Goal: Task Accomplishment & Management: Use online tool/utility

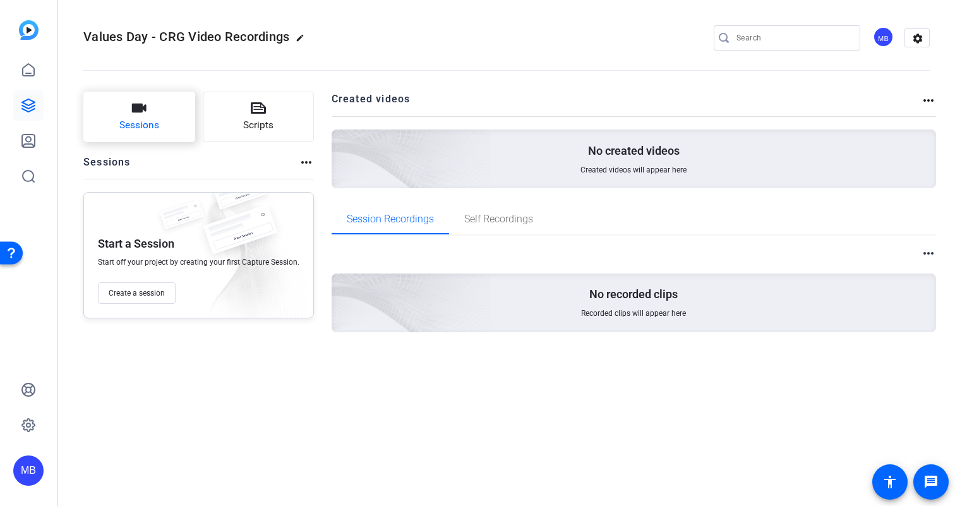
click at [136, 114] on icon "button" at bounding box center [138, 107] width 15 height 15
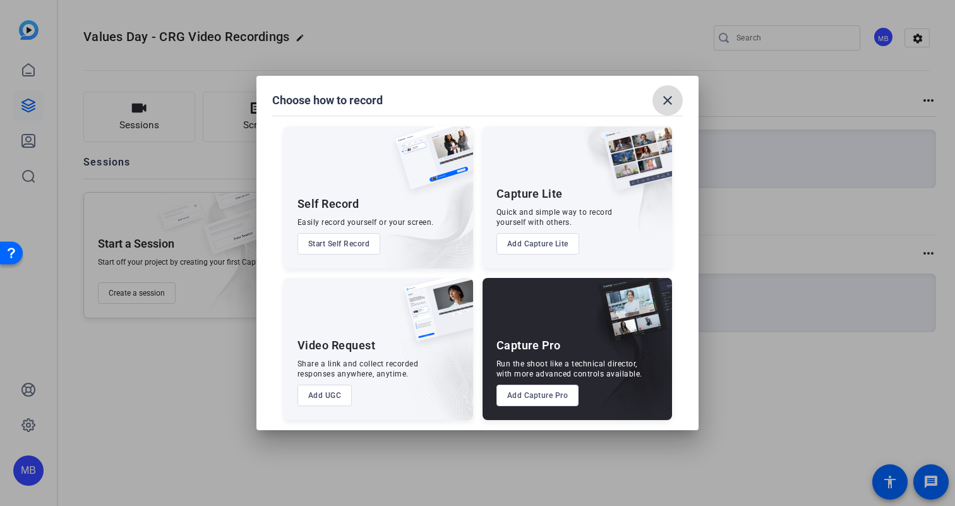
click at [669, 97] on mat-icon "close" at bounding box center [667, 100] width 15 height 15
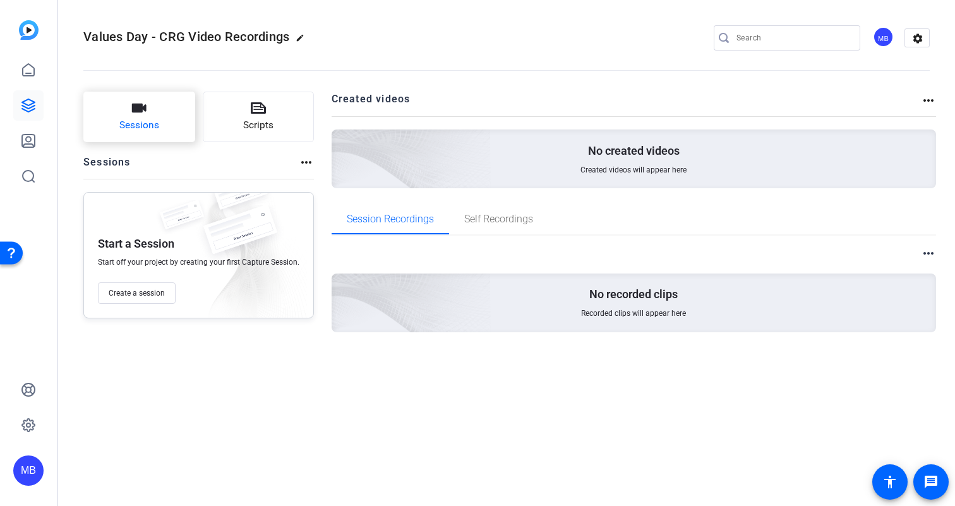
click at [134, 128] on span "Sessions" at bounding box center [139, 125] width 40 height 15
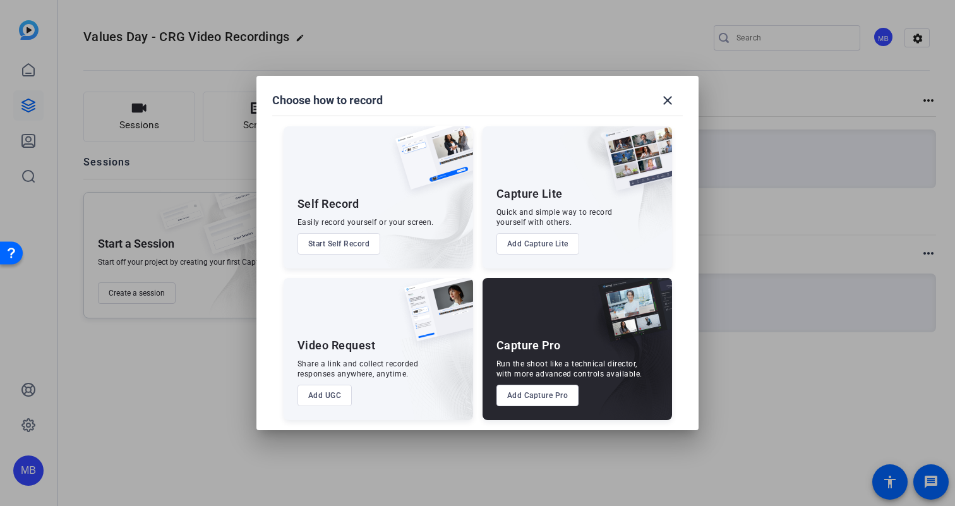
click at [553, 397] on button "Add Capture Pro" at bounding box center [537, 395] width 83 height 21
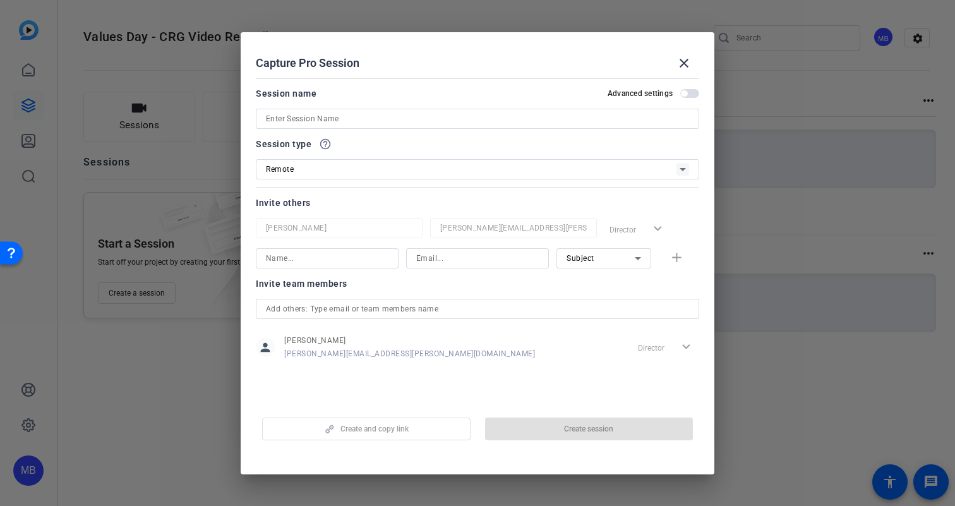
click at [314, 121] on input at bounding box center [477, 118] width 423 height 15
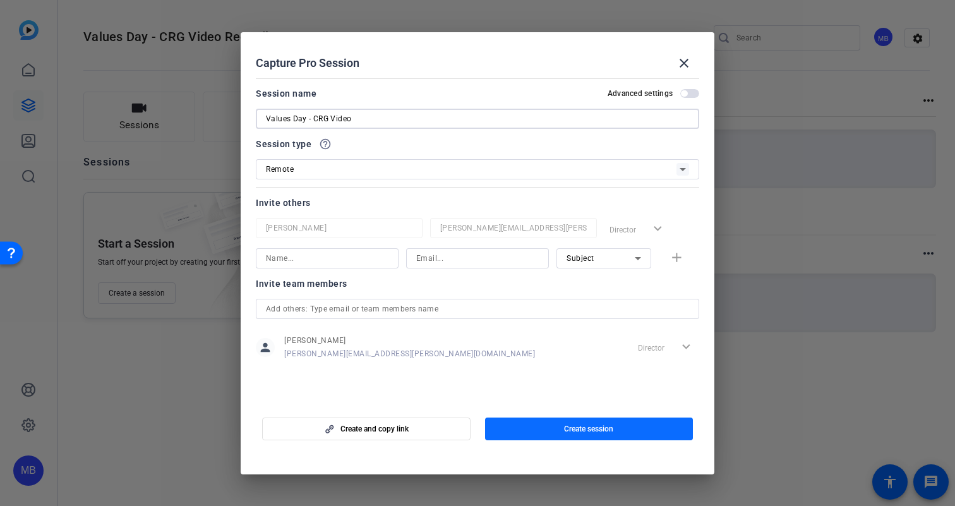
type input "Values Day - CRG Video"
click at [534, 429] on span "button" at bounding box center [589, 429] width 208 height 30
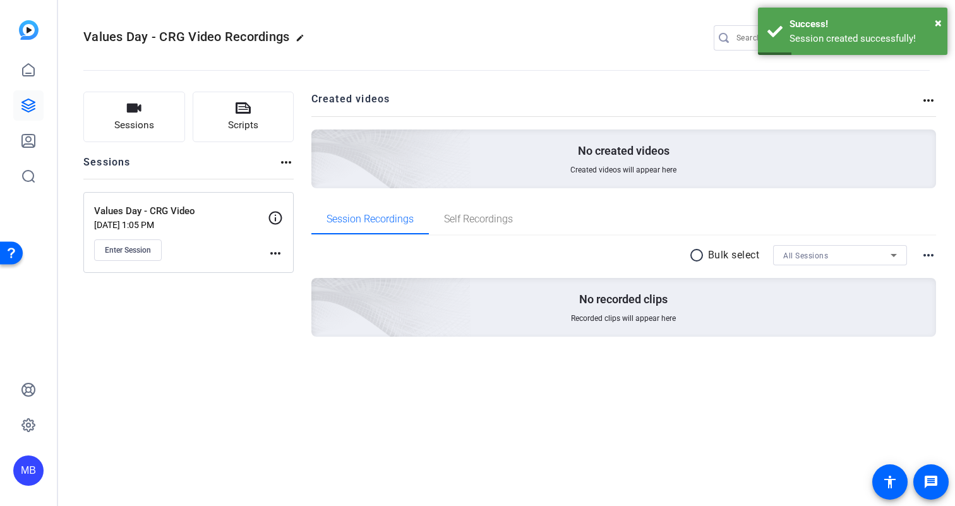
click at [278, 251] on mat-icon "more_horiz" at bounding box center [275, 253] width 15 height 15
click at [297, 275] on span "Edit Session" at bounding box center [306, 271] width 57 height 15
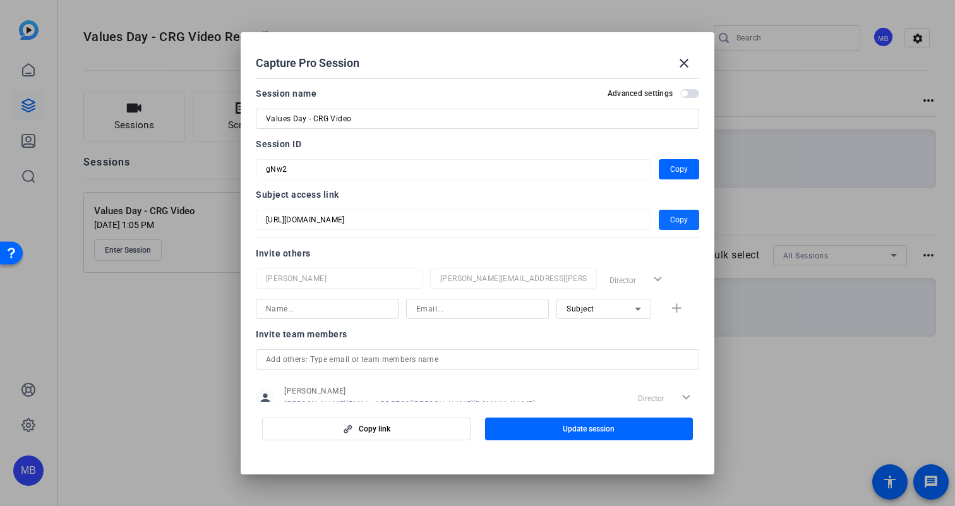
click at [676, 222] on span "Copy" at bounding box center [679, 219] width 18 height 15
click at [681, 63] on mat-icon "close" at bounding box center [683, 63] width 15 height 15
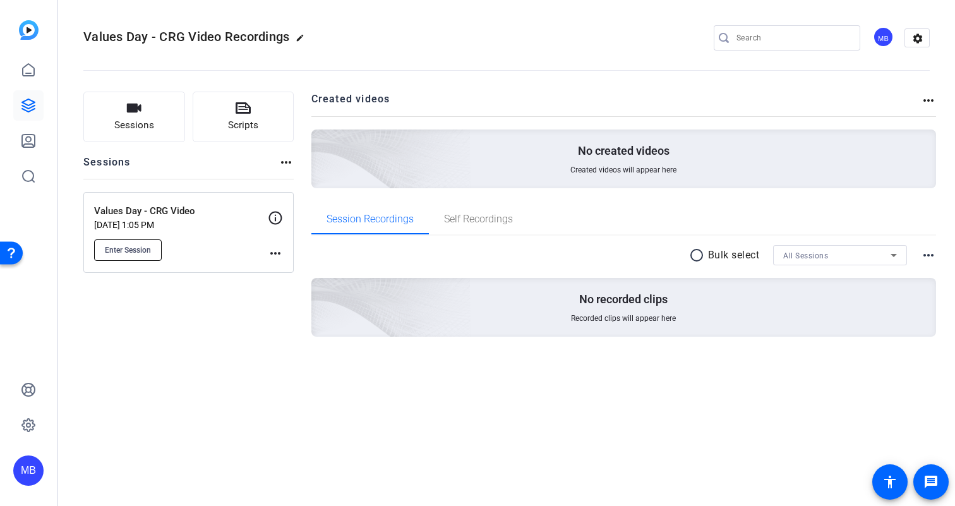
click at [134, 248] on span "Enter Session" at bounding box center [128, 250] width 46 height 10
click at [119, 253] on span "Enter Session" at bounding box center [128, 250] width 46 height 10
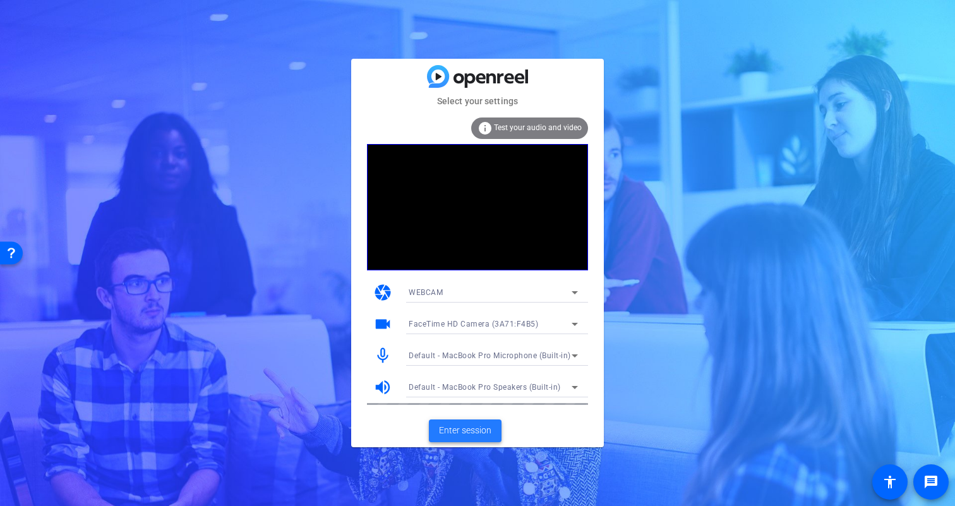
click at [460, 434] on span "Enter session" at bounding box center [465, 430] width 52 height 13
click at [475, 436] on span "Enter session" at bounding box center [465, 430] width 52 height 13
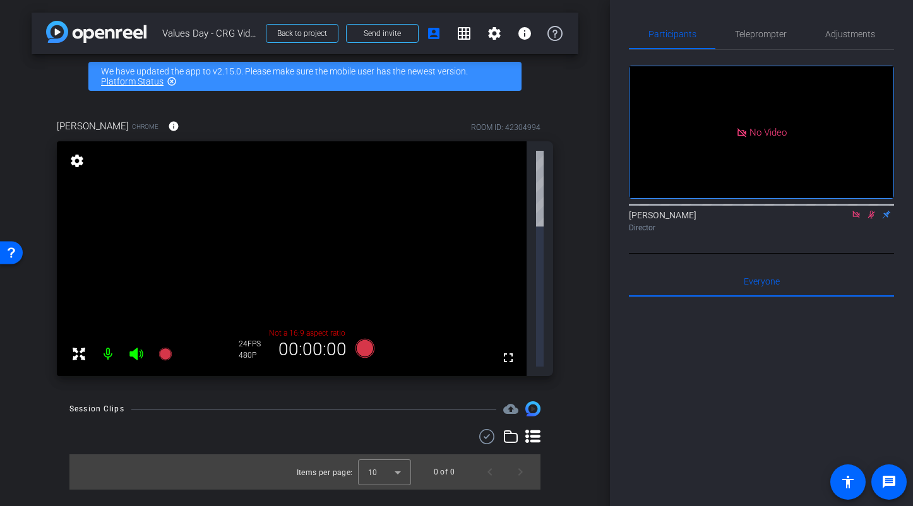
click at [68, 129] on span "quinnie" at bounding box center [93, 126] width 72 height 14
click at [855, 219] on icon at bounding box center [856, 214] width 10 height 9
click at [858, 219] on icon at bounding box center [856, 215] width 7 height 8
click at [131, 80] on link "Platform Status" at bounding box center [132, 81] width 63 height 10
click at [318, 30] on span "Back to project" at bounding box center [302, 33] width 50 height 9
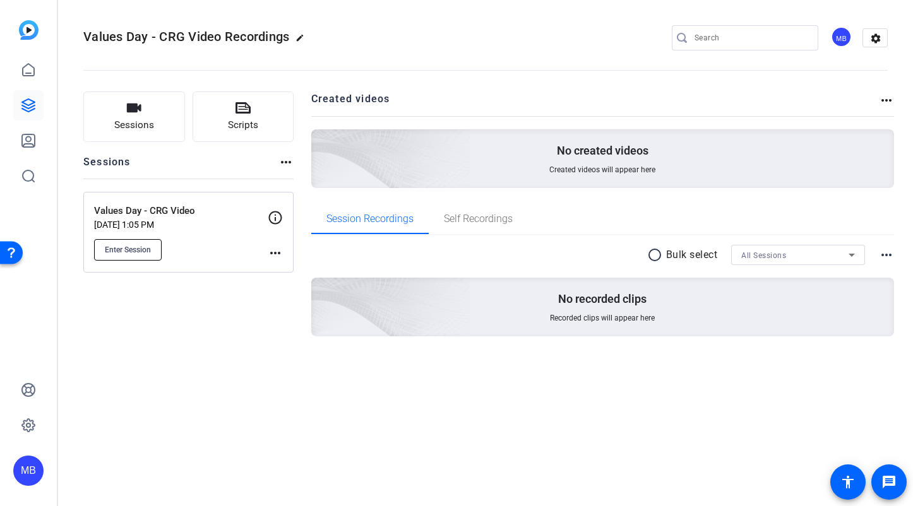
click at [134, 246] on span "Enter Session" at bounding box center [128, 250] width 46 height 10
click at [434, 418] on div "Values Day - CRG Video Recordings edit MB settings Sessions Scripts Sessions mo…" at bounding box center [485, 253] width 855 height 506
click at [134, 125] on span "Sessions" at bounding box center [134, 125] width 40 height 15
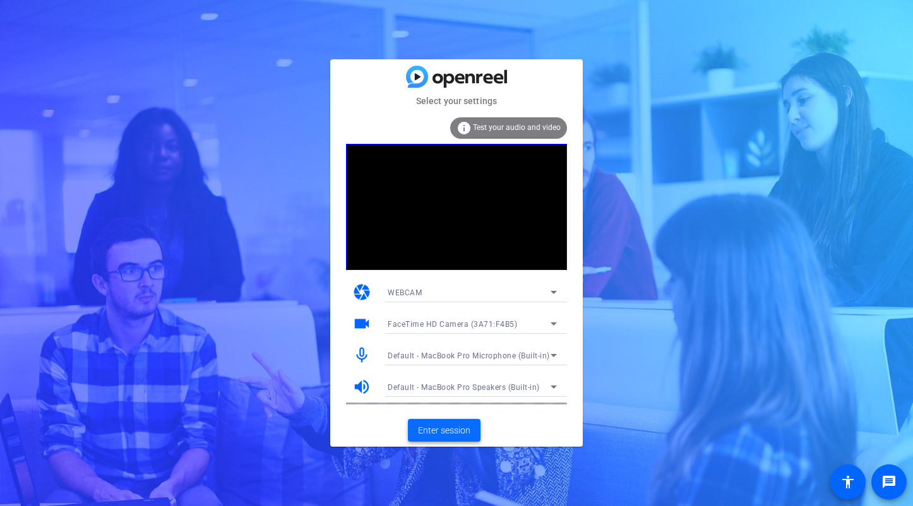
click at [450, 436] on span "Enter session" at bounding box center [444, 430] width 52 height 13
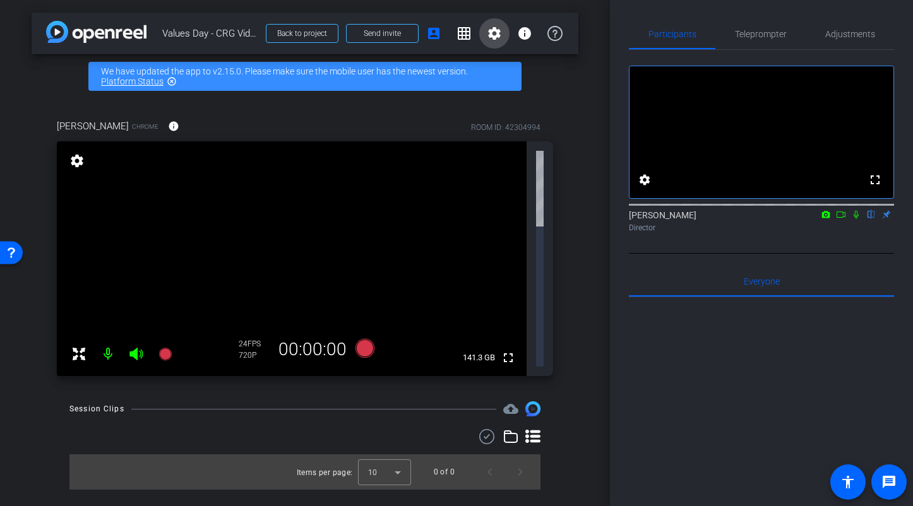
click at [500, 34] on mat-icon "settings" at bounding box center [494, 33] width 15 height 15
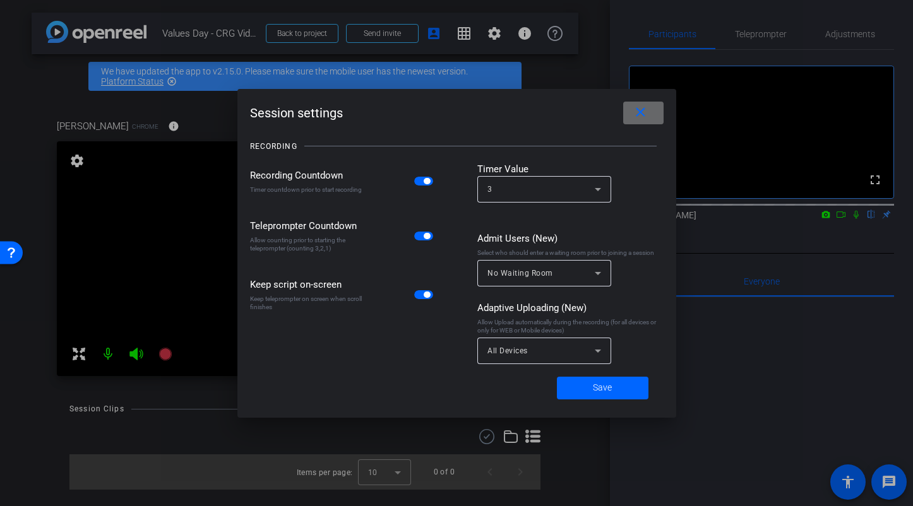
click at [647, 105] on mat-icon "close" at bounding box center [641, 113] width 16 height 16
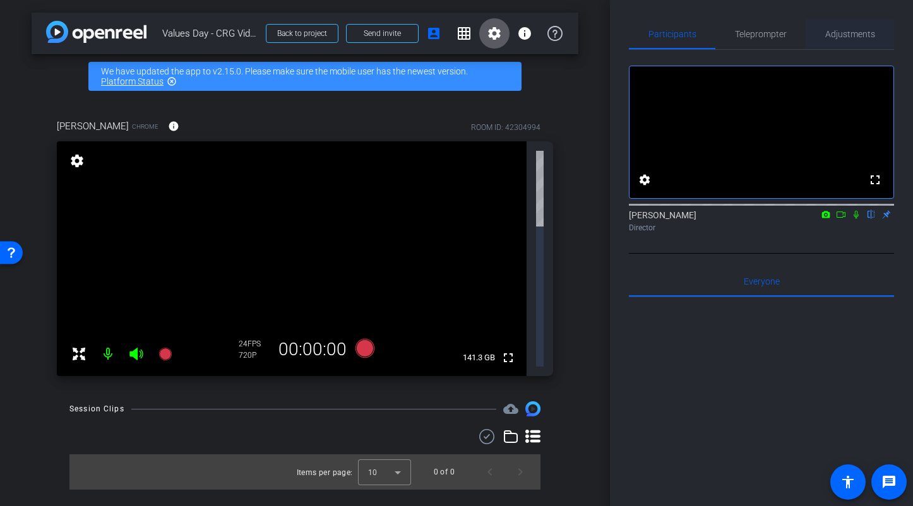
click at [844, 30] on span "Adjustments" at bounding box center [850, 34] width 50 height 9
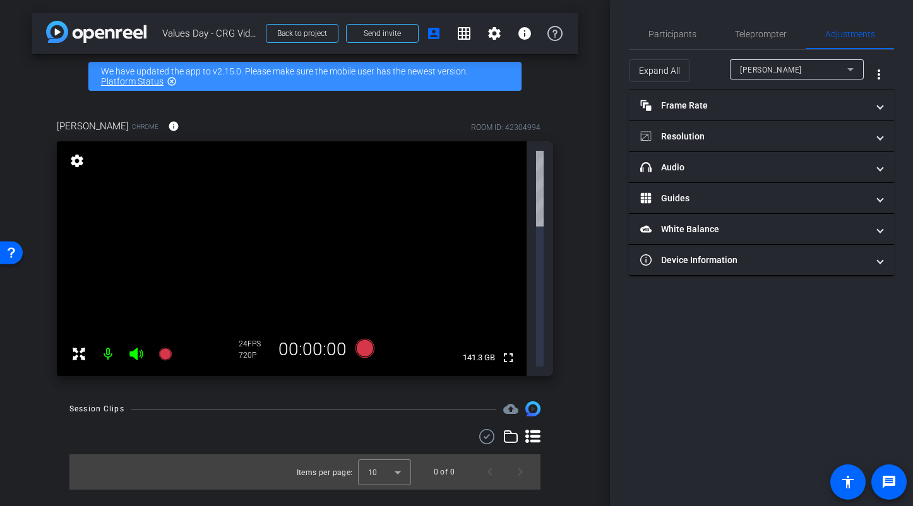
click at [785, 69] on div "[PERSON_NAME]" at bounding box center [793, 70] width 107 height 16
click at [785, 69] on div at bounding box center [456, 253] width 913 height 506
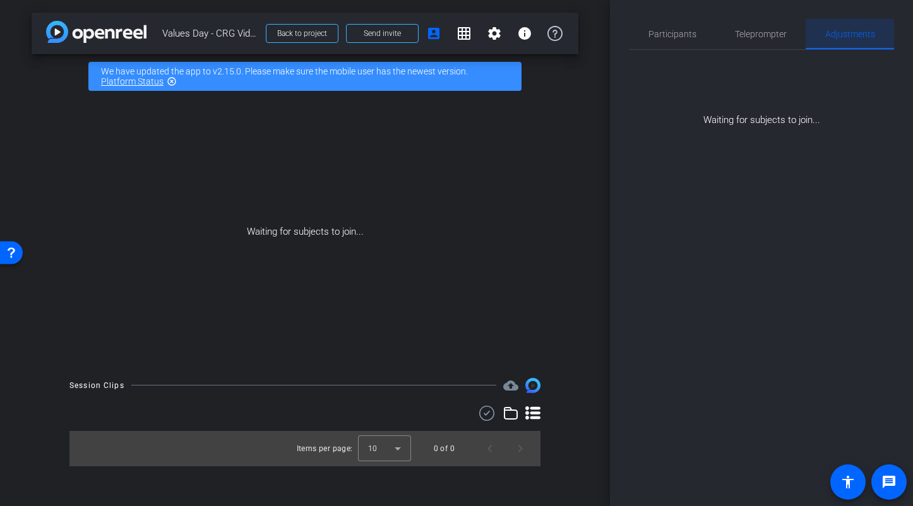
click at [861, 30] on span "Adjustments" at bounding box center [850, 34] width 50 height 9
